Goal: Find specific page/section: Find specific page/section

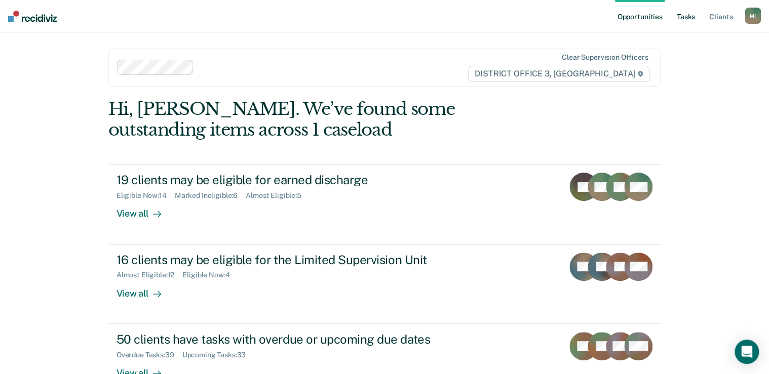
click at [682, 10] on link "Tasks" at bounding box center [686, 16] width 22 height 32
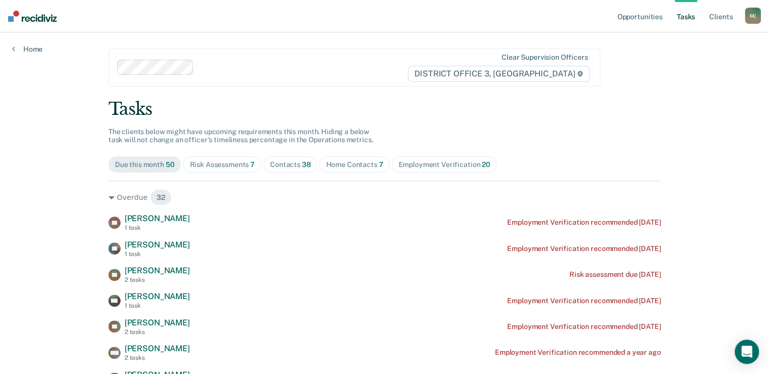
click at [335, 167] on div "Home Contacts 7" at bounding box center [354, 165] width 57 height 9
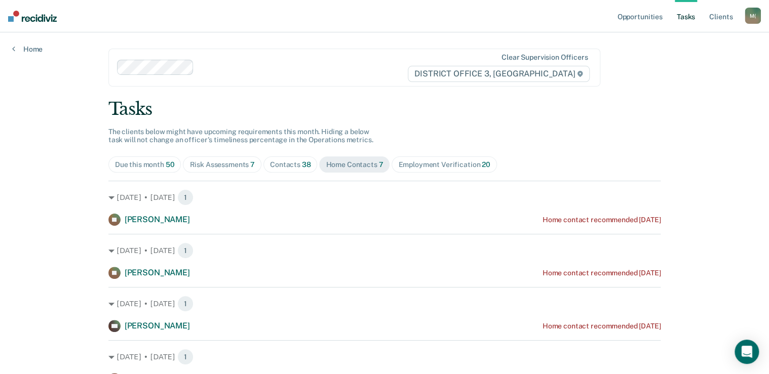
click at [282, 166] on div "Contacts 38" at bounding box center [290, 165] width 41 height 9
click at [346, 162] on div "Home Contacts 7" at bounding box center [354, 165] width 57 height 9
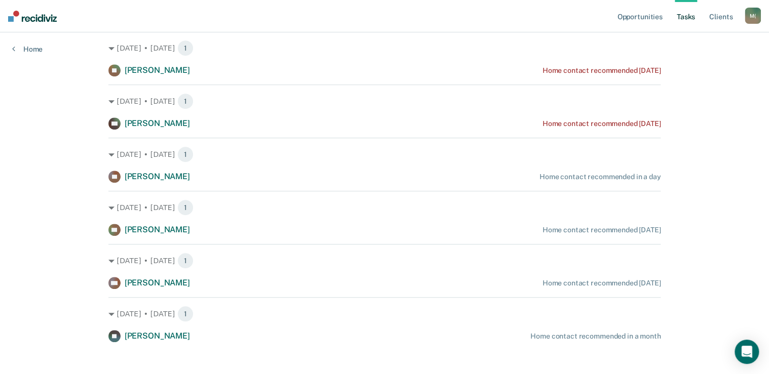
scroll to position [211, 0]
